Goal: Navigation & Orientation: Find specific page/section

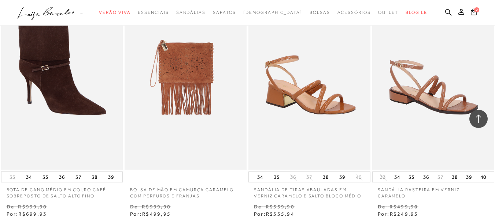
scroll to position [659, 0]
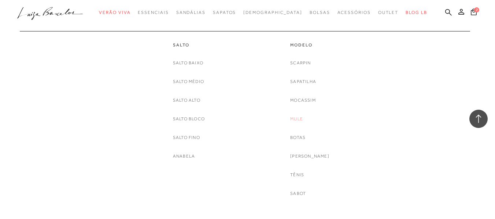
click at [302, 117] on link "Mule" at bounding box center [296, 119] width 13 height 8
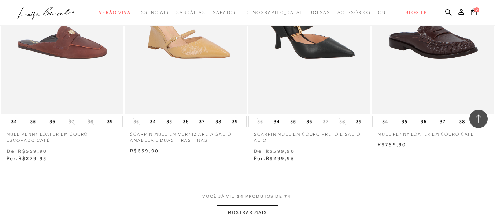
scroll to position [1355, 0]
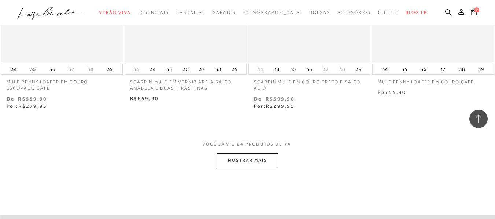
click at [263, 164] on button "MOSTRAR MAIS" at bounding box center [247, 160] width 62 height 14
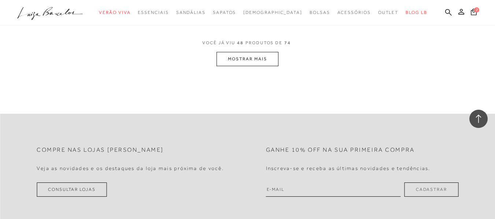
scroll to position [2820, 0]
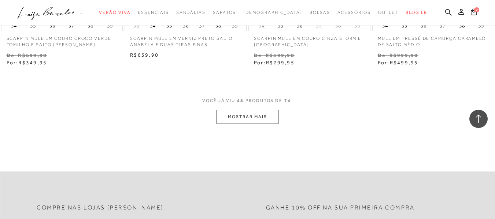
click at [267, 119] on button "MOSTRAR MAIS" at bounding box center [247, 117] width 62 height 14
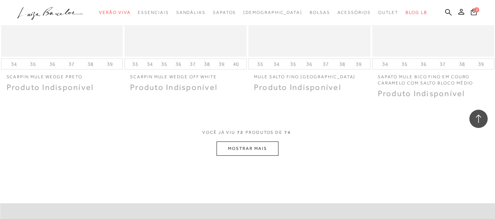
scroll to position [4204, 0]
click at [270, 148] on button "MOSTRAR MAIS" at bounding box center [247, 148] width 62 height 14
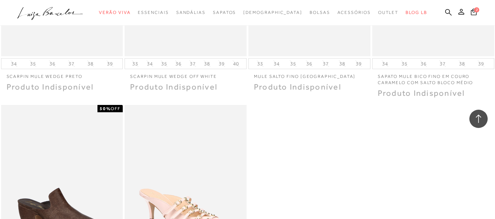
scroll to position [4240, 0]
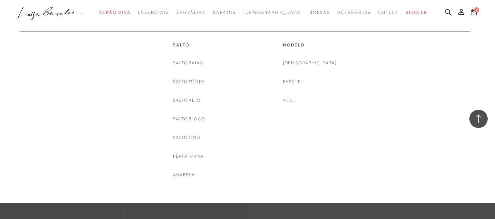
click at [296, 101] on link "Mule" at bounding box center [289, 101] width 13 height 8
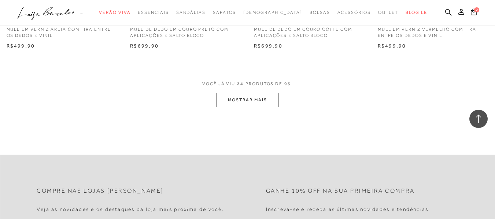
scroll to position [1428, 0]
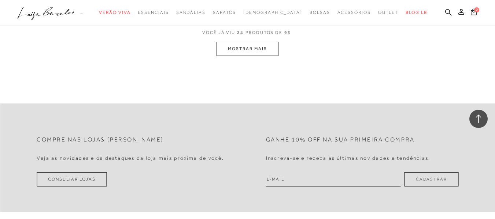
click at [235, 45] on button "MOSTRAR MAIS" at bounding box center [247, 49] width 62 height 14
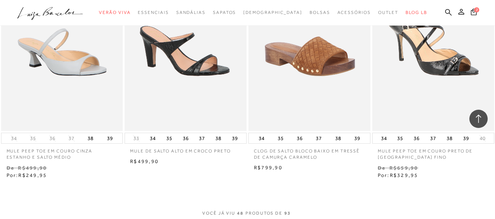
scroll to position [2695, 0]
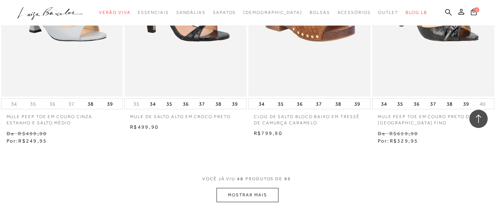
click at [245, 198] on button "MOSTRAR MAIS" at bounding box center [247, 195] width 62 height 14
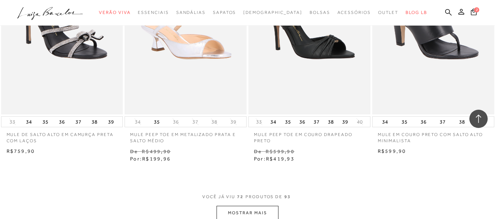
scroll to position [4123, 0]
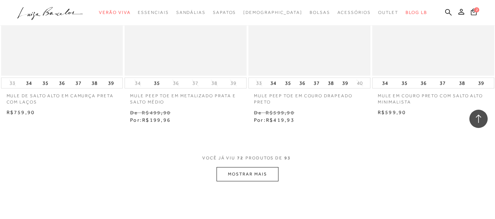
click at [257, 179] on button "MOSTRAR MAIS" at bounding box center [247, 174] width 62 height 14
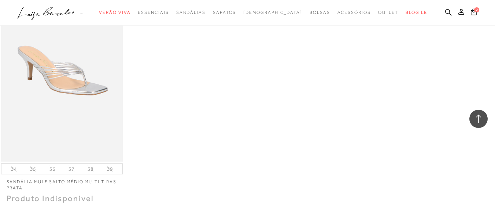
scroll to position [5478, 0]
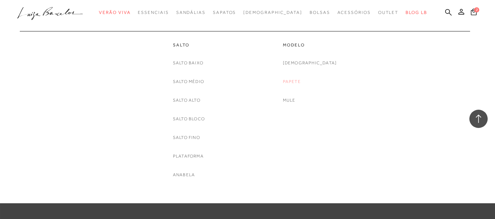
click at [301, 80] on link "Papete" at bounding box center [292, 82] width 18 height 8
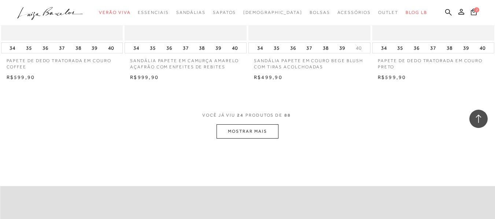
scroll to position [1428, 0]
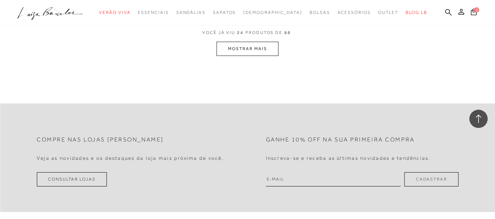
click at [268, 49] on button "MOSTRAR MAIS" at bounding box center [247, 49] width 62 height 14
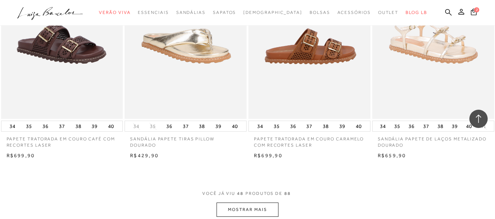
scroll to position [2684, 0]
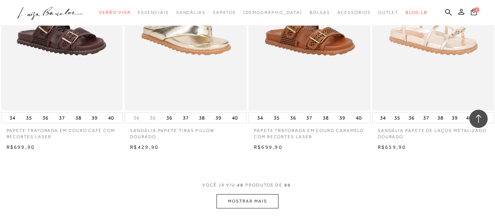
click at [269, 195] on button "MOSTRAR MAIS" at bounding box center [247, 201] width 62 height 14
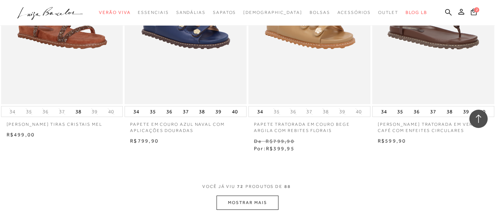
scroll to position [4112, 0]
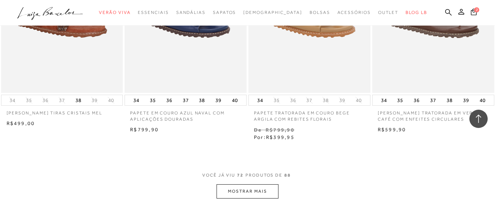
click at [243, 185] on button "MOSTRAR MAIS" at bounding box center [247, 192] width 62 height 14
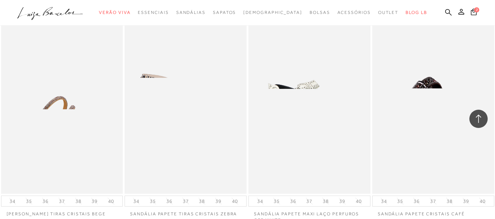
scroll to position [5028, 0]
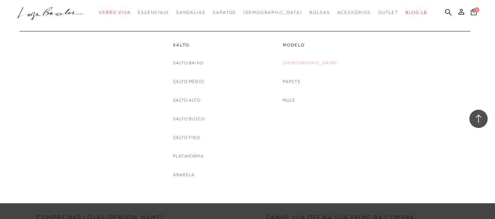
click at [313, 62] on link "[DEMOGRAPHIC_DATA]" at bounding box center [310, 63] width 54 height 8
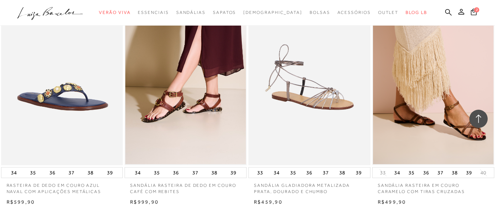
scroll to position [1428, 0]
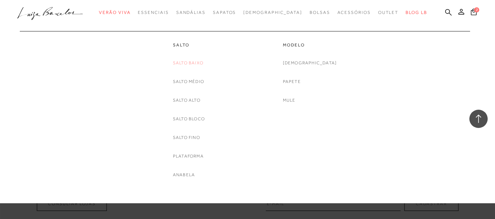
click at [198, 61] on link "Salto Baixo" at bounding box center [188, 63] width 30 height 8
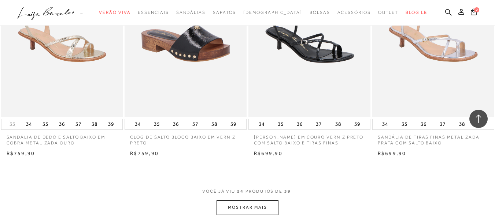
scroll to position [1318, 0]
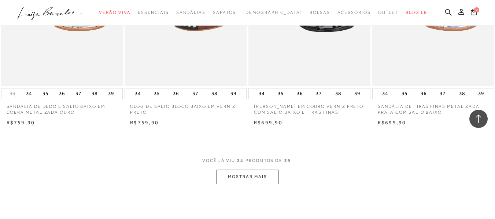
click at [220, 177] on button "MOSTRAR MAIS" at bounding box center [247, 177] width 62 height 14
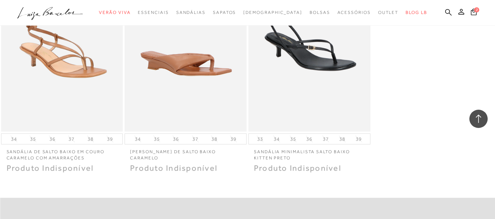
scroll to position [2197, 0]
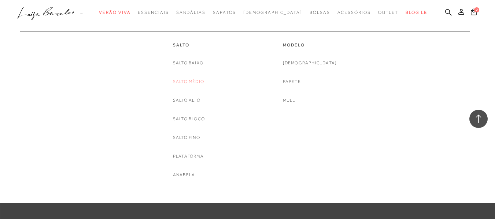
click at [196, 81] on link "Salto Médio" at bounding box center [188, 82] width 31 height 8
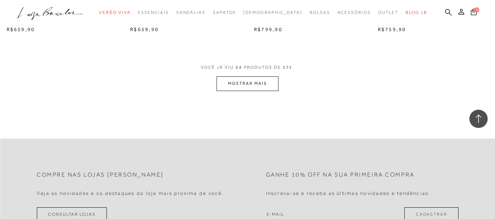
scroll to position [1465, 0]
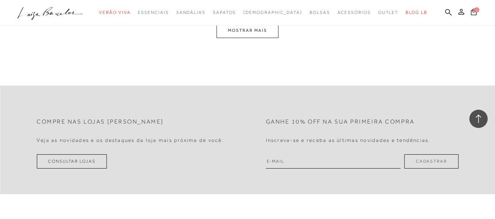
click at [260, 33] on button "MOSTRAR MAIS" at bounding box center [247, 30] width 62 height 14
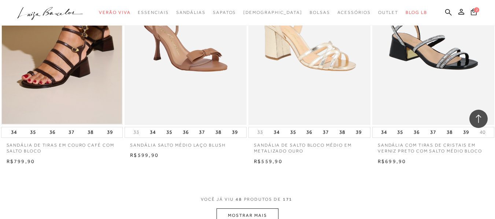
scroll to position [2742, 0]
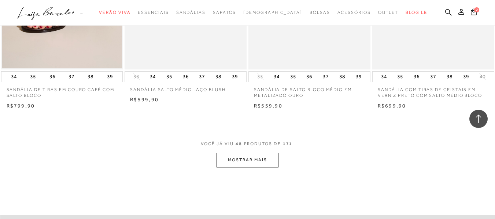
click at [265, 157] on button "MOSTRAR MAIS" at bounding box center [247, 160] width 62 height 14
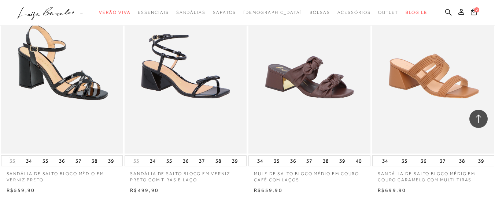
scroll to position [4170, 0]
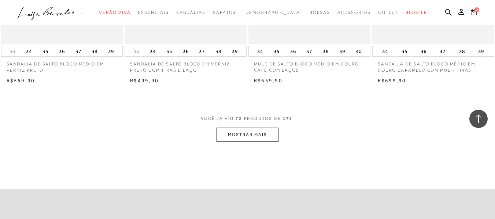
click at [266, 136] on button "MOSTRAR MAIS" at bounding box center [247, 135] width 62 height 14
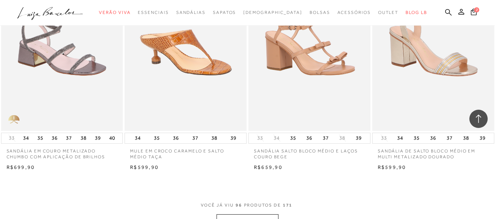
scroll to position [5525, 0]
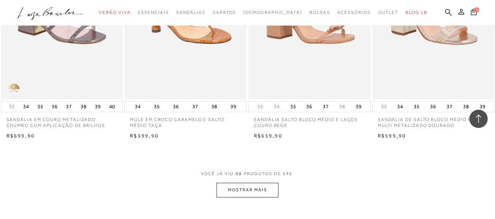
click at [259, 196] on button "MOSTRAR MAIS" at bounding box center [247, 190] width 62 height 14
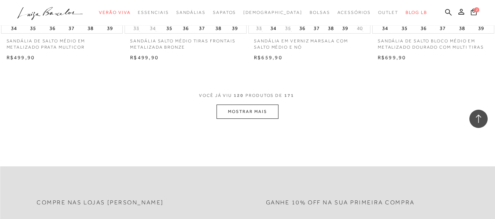
scroll to position [7027, 0]
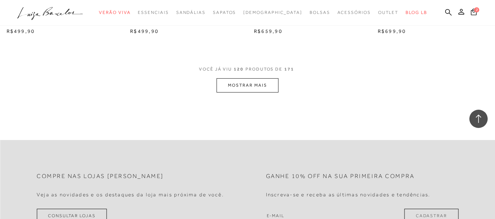
click at [227, 93] on button "MOSTRAR MAIS" at bounding box center [247, 85] width 62 height 14
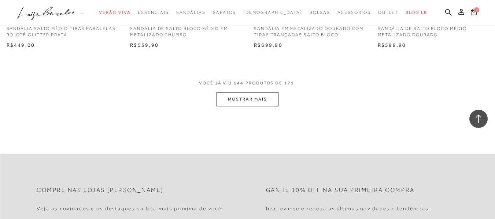
scroll to position [8491, 0]
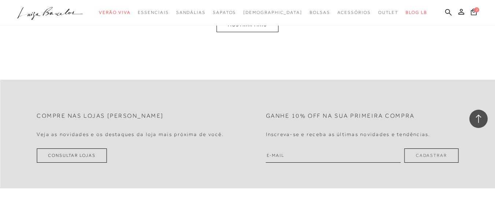
click at [257, 32] on button "MOSTRAR MAIS" at bounding box center [247, 25] width 62 height 14
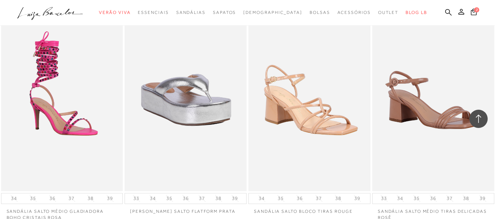
scroll to position [9846, 0]
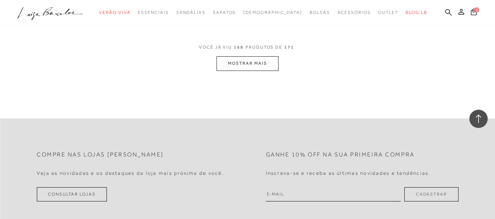
click at [271, 71] on button "MOSTRAR MAIS" at bounding box center [247, 63] width 62 height 14
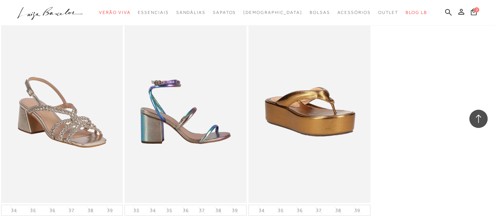
scroll to position [9883, 0]
